Goal: Task Accomplishment & Management: Use online tool/utility

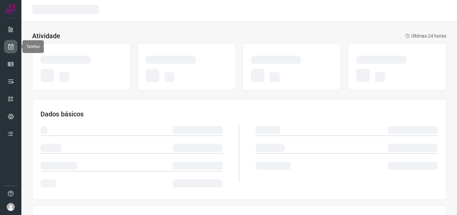
click at [12, 45] on icon at bounding box center [10, 46] width 7 height 7
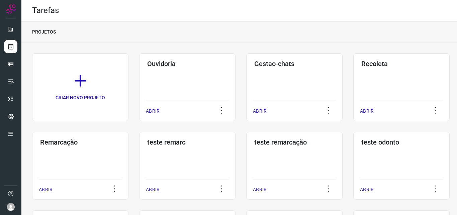
click at [78, 162] on div "Remarcação ABRIR" at bounding box center [80, 166] width 96 height 68
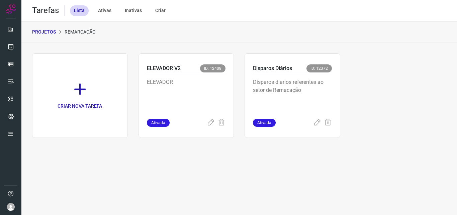
click at [315, 91] on p "Disparos diarios referentes ao setor de Remacação" at bounding box center [292, 94] width 79 height 33
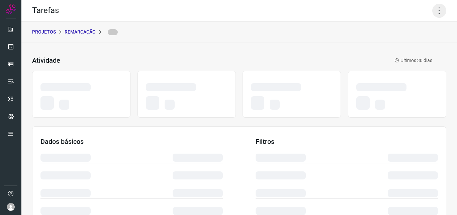
click at [438, 8] on icon at bounding box center [440, 11] width 14 height 14
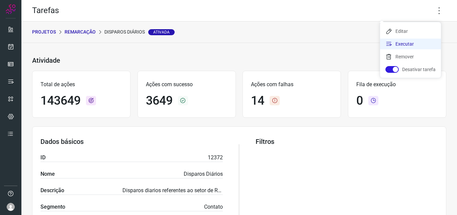
click at [405, 45] on li "Executar" at bounding box center [410, 44] width 61 height 11
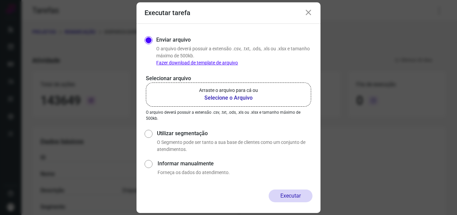
click at [224, 94] on b "Selecione o Arquivo" at bounding box center [228, 98] width 59 height 8
click at [0, 0] on input "Arraste o arquivo para cá ou Selecione o Arquivo" at bounding box center [0, 0] width 0 height 0
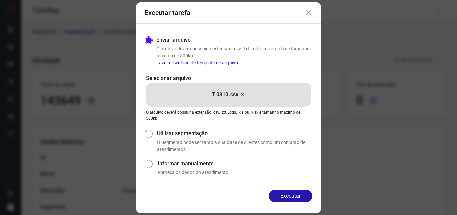
click at [183, 81] on p "Selecionar arquivo" at bounding box center [228, 78] width 165 height 8
click at [311, 195] on button "Executar" at bounding box center [291, 195] width 44 height 13
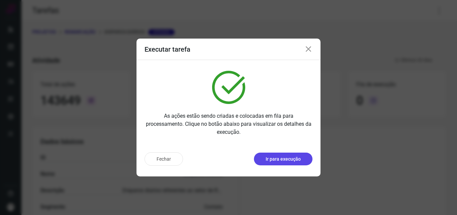
click at [285, 158] on p "Ir para execução" at bounding box center [283, 158] width 35 height 7
